Goal: Find contact information

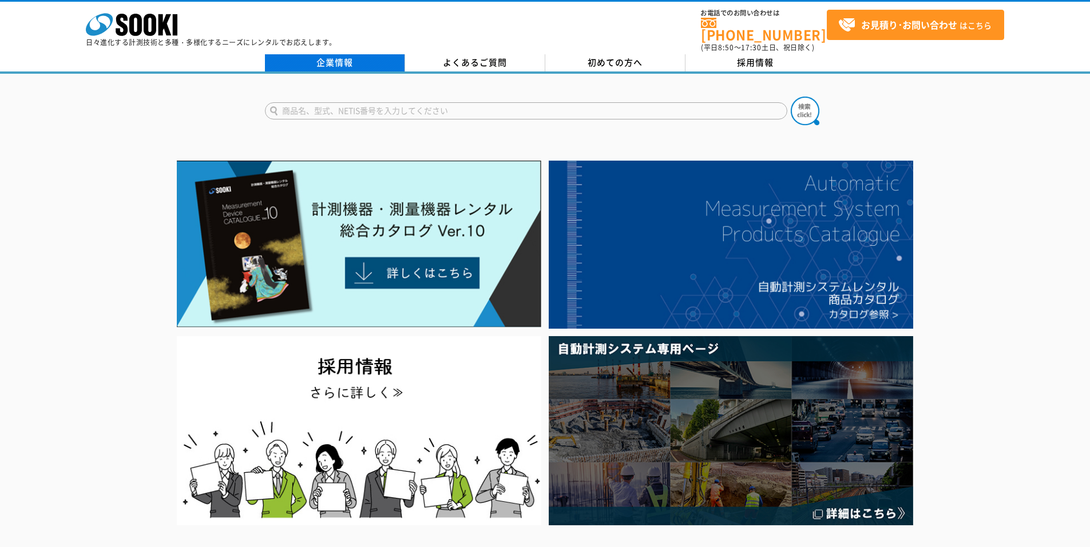
click at [356, 59] on link "企業情報" at bounding box center [335, 62] width 140 height 17
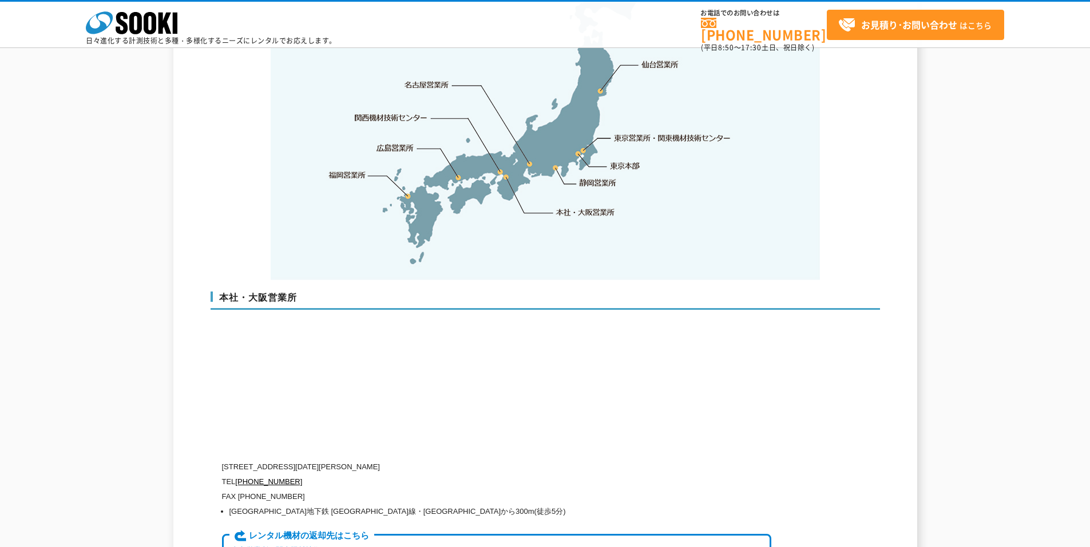
scroll to position [2688, 0]
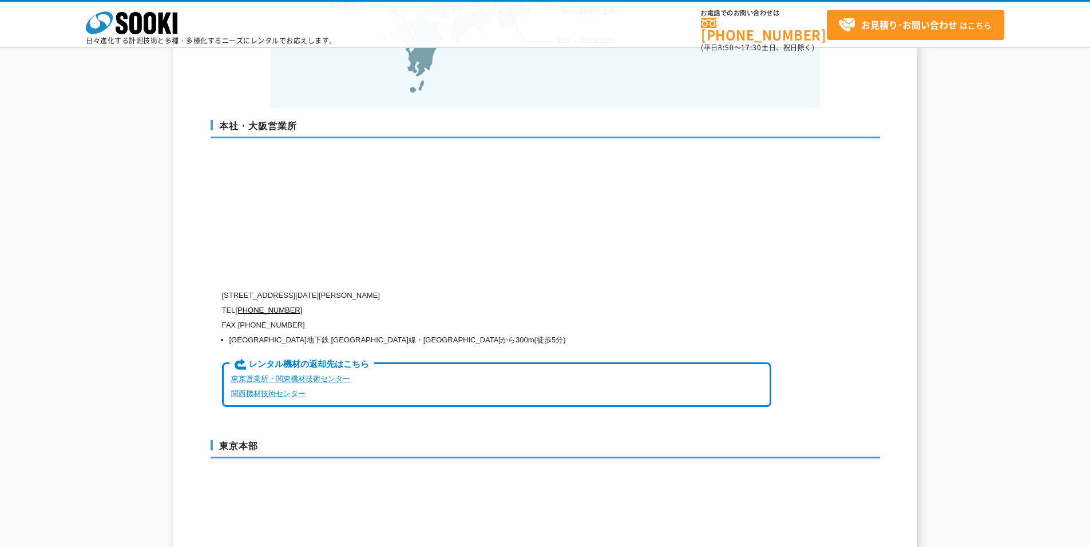
click at [336, 288] on p "[STREET_ADDRESS][DATE][PERSON_NAME]" at bounding box center [496, 295] width 549 height 15
drag, startPoint x: 224, startPoint y: 260, endPoint x: 466, endPoint y: 259, distance: 241.9
click at [466, 288] on p "[STREET_ADDRESS][DATE][PERSON_NAME]" at bounding box center [496, 295] width 549 height 15
drag, startPoint x: 466, startPoint y: 259, endPoint x: 423, endPoint y: 259, distance: 42.9
copy p "[STREET_ADDRESS][DATE][PERSON_NAME]"
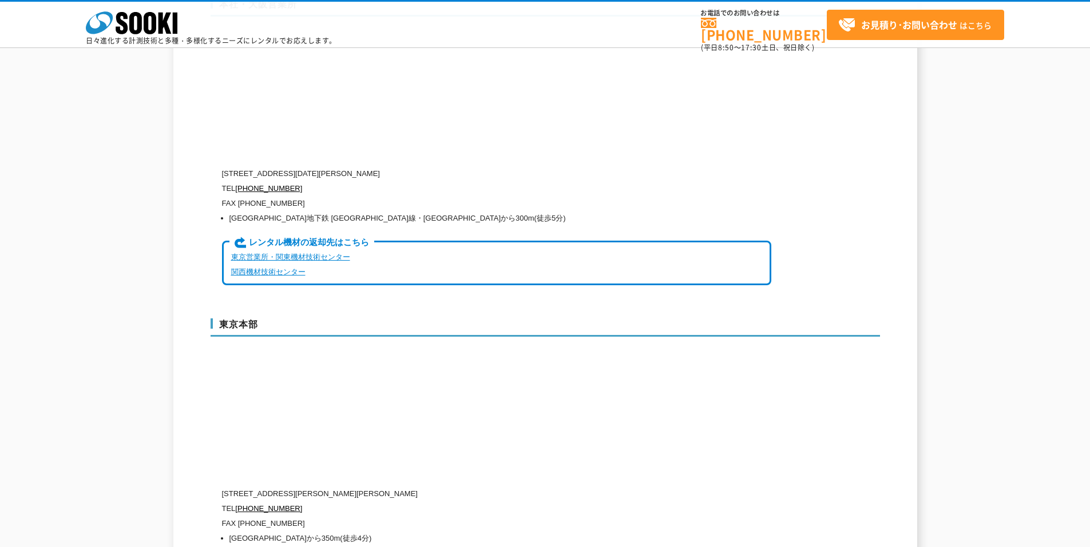
scroll to position [2917, 0]
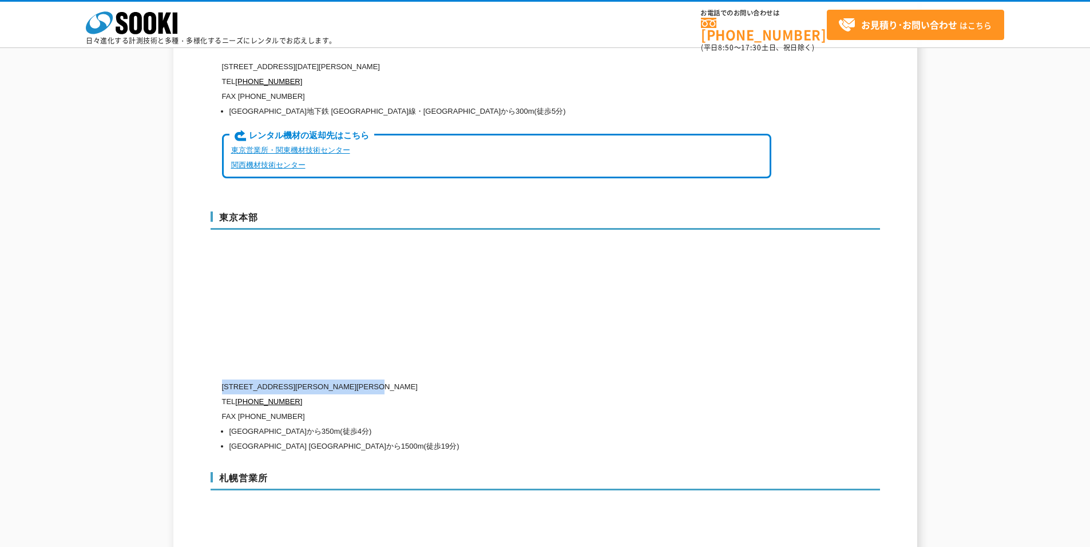
drag, startPoint x: 223, startPoint y: 351, endPoint x: 438, endPoint y: 357, distance: 215.1
click at [438, 380] on p "[STREET_ADDRESS][PERSON_NAME][PERSON_NAME]" at bounding box center [496, 387] width 549 height 15
drag, startPoint x: 438, startPoint y: 357, endPoint x: 421, endPoint y: 351, distance: 18.3
copy p "[STREET_ADDRESS][PERSON_NAME][PERSON_NAME]"
click at [499, 439] on li "[GEOGRAPHIC_DATA] [GEOGRAPHIC_DATA]から1500m(徒歩19分)" at bounding box center [500, 446] width 542 height 15
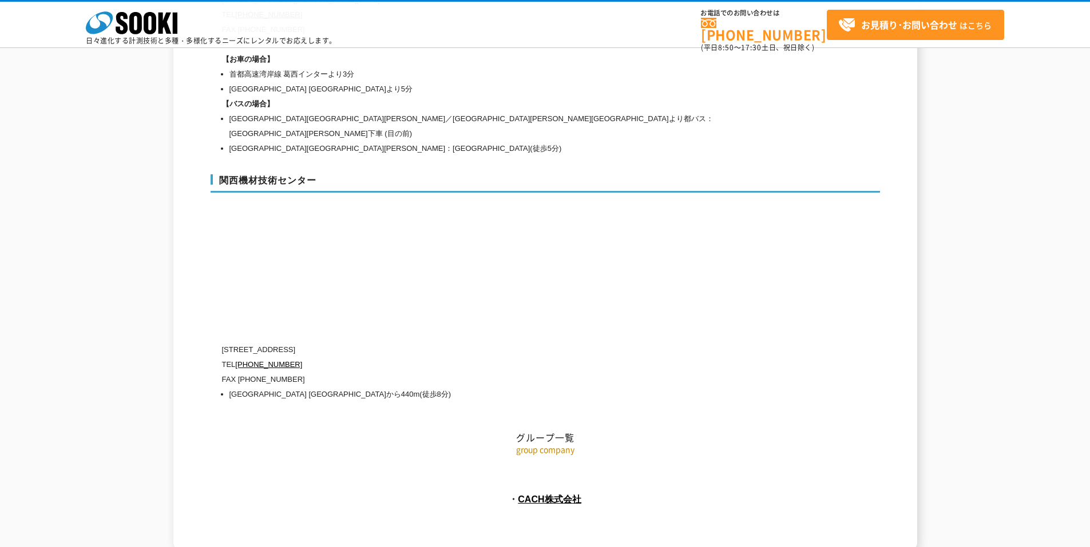
scroll to position [5113, 0]
